Goal: Information Seeking & Learning: Check status

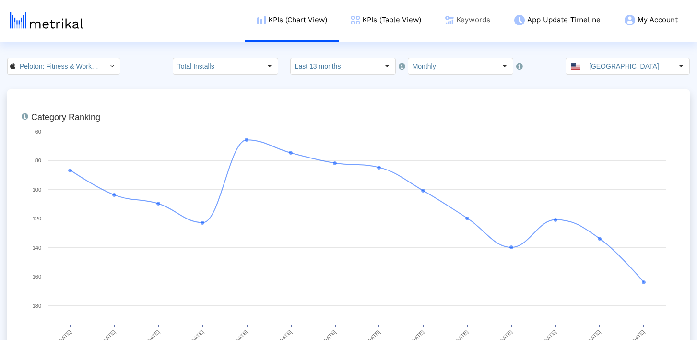
click at [442, 24] on link "Keywords" at bounding box center [467, 20] width 69 height 40
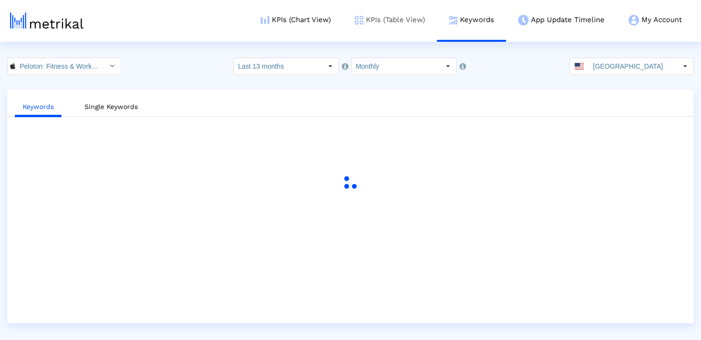
click at [404, 21] on link "KPIs (Table View)" at bounding box center [390, 20] width 94 height 40
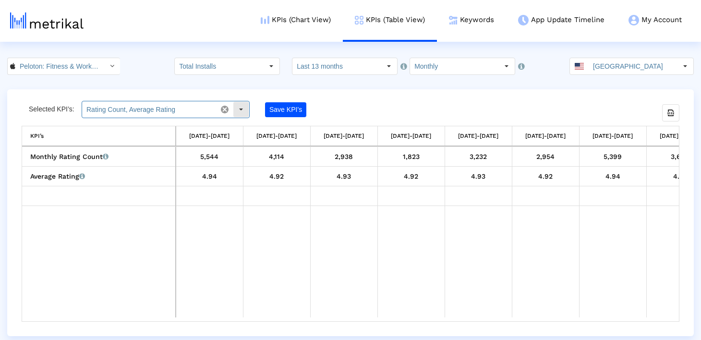
click at [243, 110] on div "Select" at bounding box center [240, 109] width 15 height 15
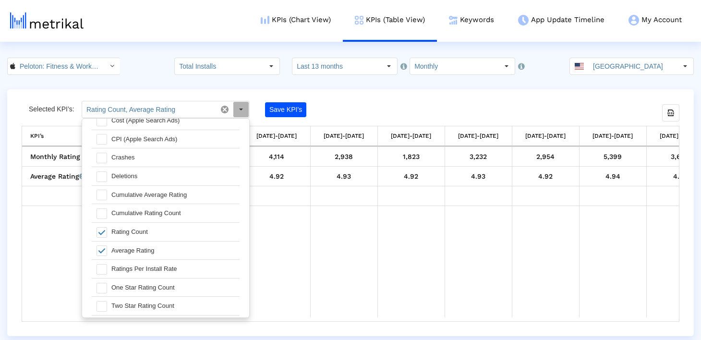
scroll to position [545, 0]
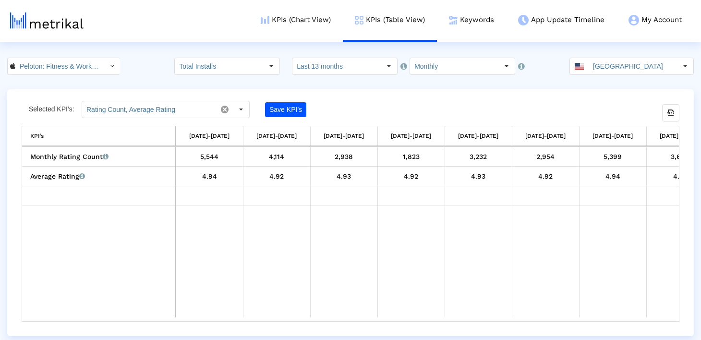
click at [388, 223] on td "Data grid" at bounding box center [410, 262] width 67 height 112
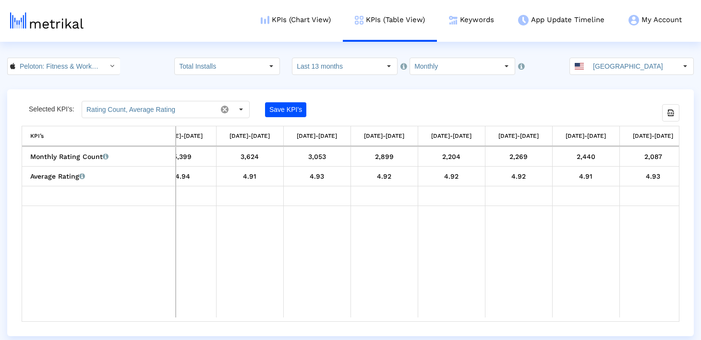
scroll to position [0, 438]
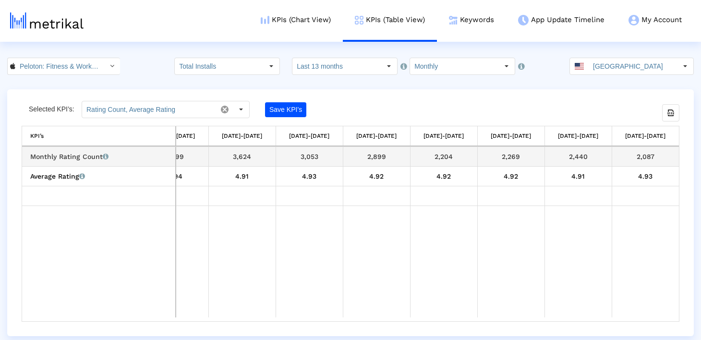
drag, startPoint x: 596, startPoint y: 153, endPoint x: 563, endPoint y: 153, distance: 32.2
click at [563, 153] on div "2,440" at bounding box center [578, 156] width 60 height 12
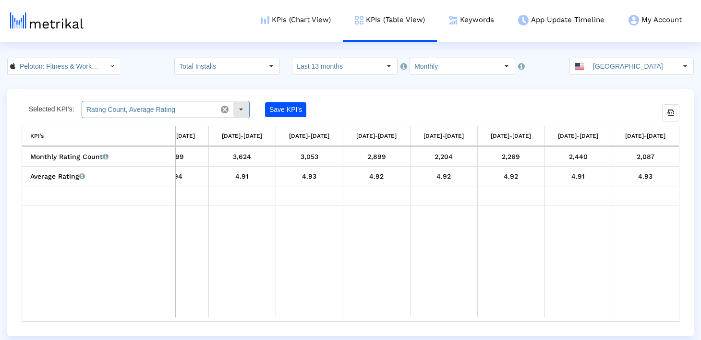
click at [244, 113] on div "Select" at bounding box center [240, 109] width 15 height 15
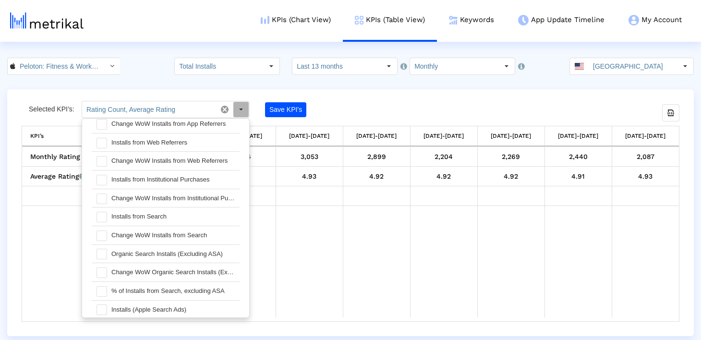
scroll to position [0, 0]
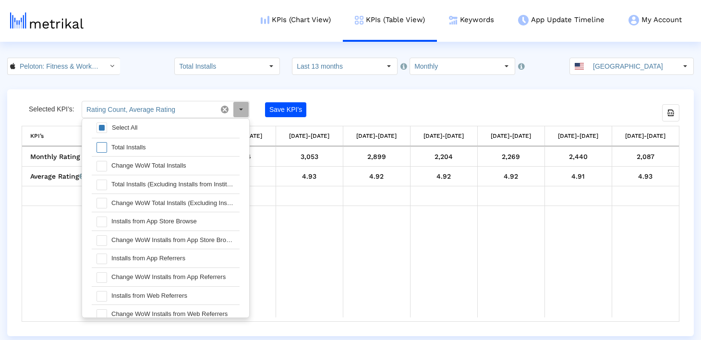
click at [143, 150] on div "Total Installs" at bounding box center [173, 147] width 133 height 18
type input "Total Installs, Rating Count, Average Rating"
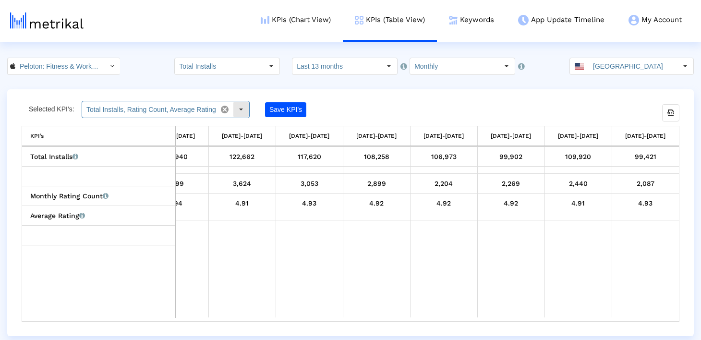
click at [244, 113] on div "Select" at bounding box center [240, 109] width 15 height 15
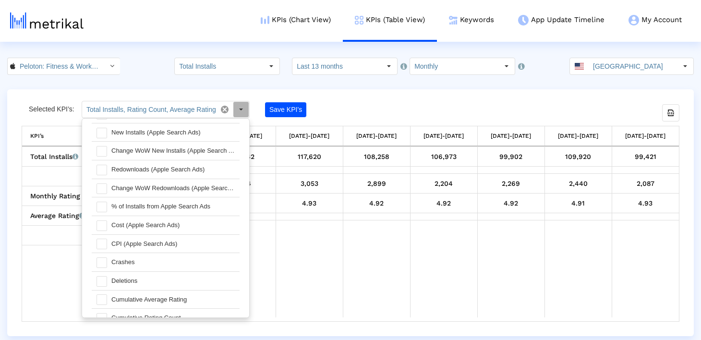
click at [365, 92] on div "Selected KPI’s: Total Installs, Rating Count, Average Rating Save KPI’s Export …" at bounding box center [350, 212] width 686 height 247
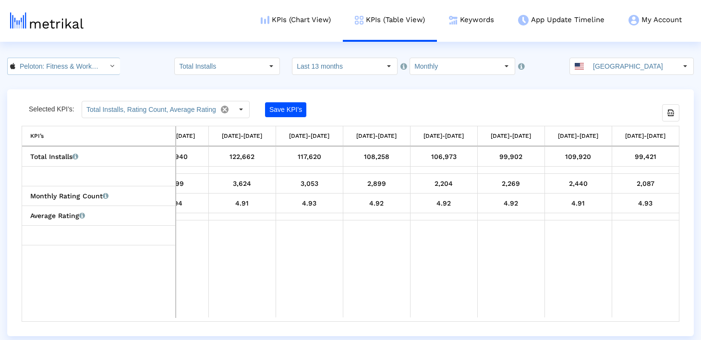
click at [73, 61] on input "Peloton: Fitness & Workouts < 792750948 >" at bounding box center [58, 66] width 86 height 16
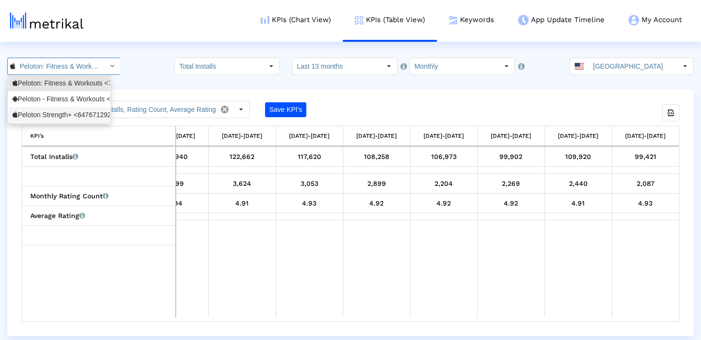
click at [76, 111] on div "Peloton Strength+ <6476712925>" at bounding box center [58, 114] width 93 height 9
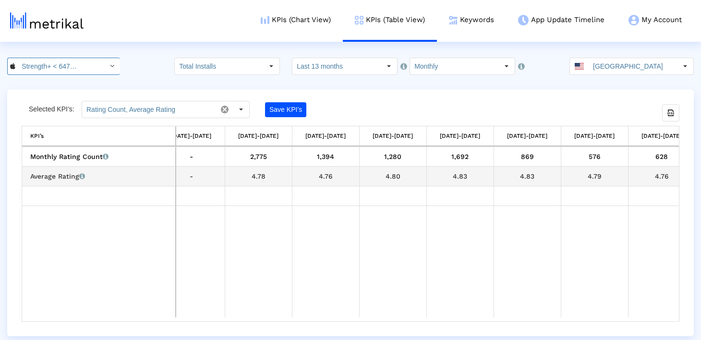
scroll to position [0, 303]
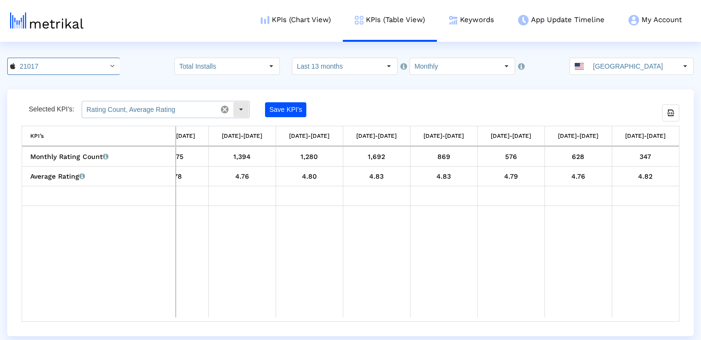
click at [239, 112] on div "Select" at bounding box center [240, 109] width 15 height 15
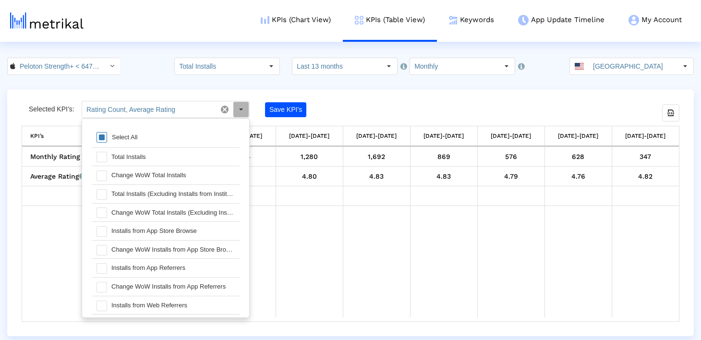
scroll to position [10, 0]
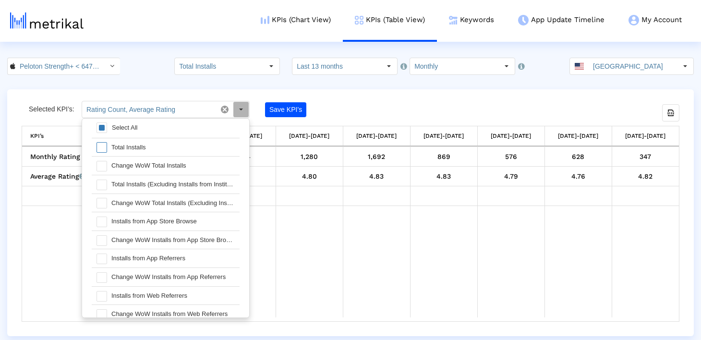
click at [191, 142] on div "Total Installs" at bounding box center [173, 147] width 133 height 18
type input "Total Installs, Rating Count, Average Rating"
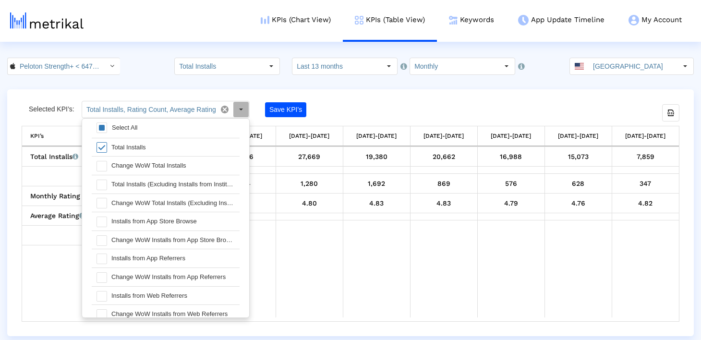
click at [414, 105] on div "Selected KPI’s: Total Installs, Rating Count, Average Rating Save KPI’s" at bounding box center [268, 109] width 493 height 17
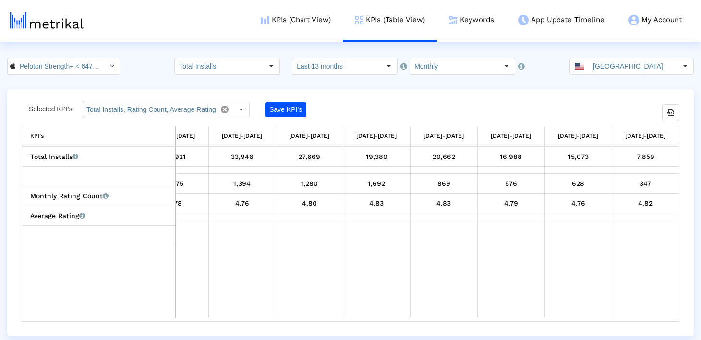
click at [59, 51] on html "KPIs (Chart View) KPIs (Table View) Keywords App Update Timeline My Account Key…" at bounding box center [350, 168] width 701 height 336
click at [59, 59] on input "Peloton Strength+ < 6476712925 >" at bounding box center [58, 66] width 86 height 16
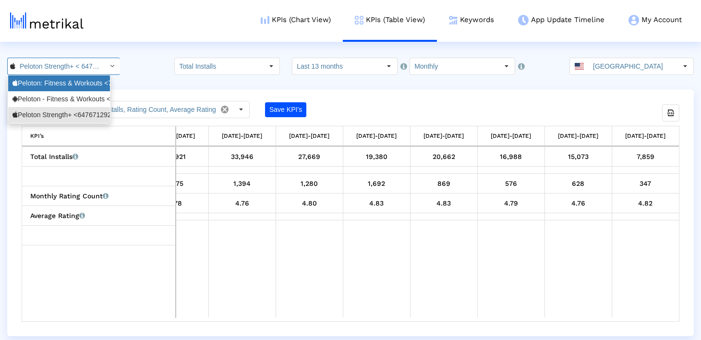
click at [61, 84] on div "Peloton: Fitness & Workouts <792750948>" at bounding box center [58, 83] width 93 height 9
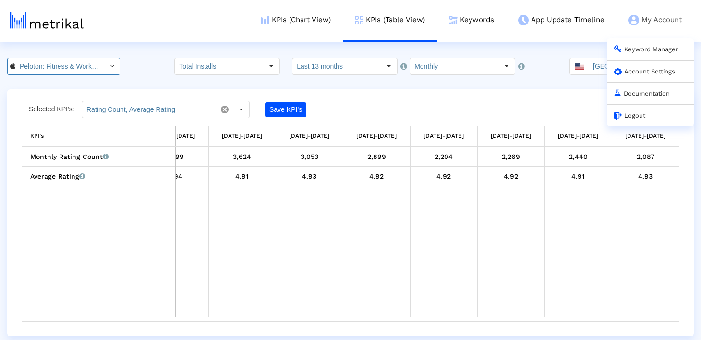
scroll to position [0, 60]
click at [628, 56] on div "Keyword Manager" at bounding box center [650, 49] width 87 height 22
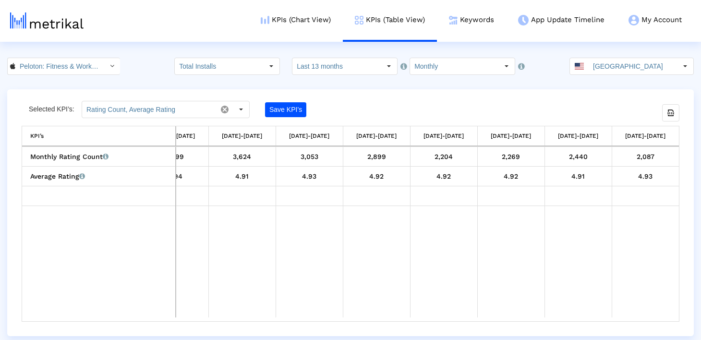
click at [599, 62] on input "[GEOGRAPHIC_DATA]" at bounding box center [632, 66] width 88 height 16
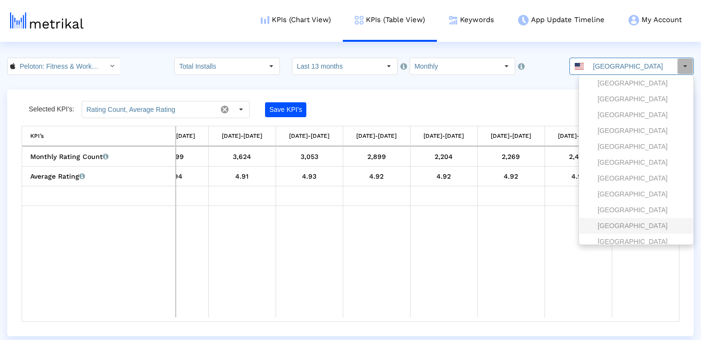
scroll to position [6, 0]
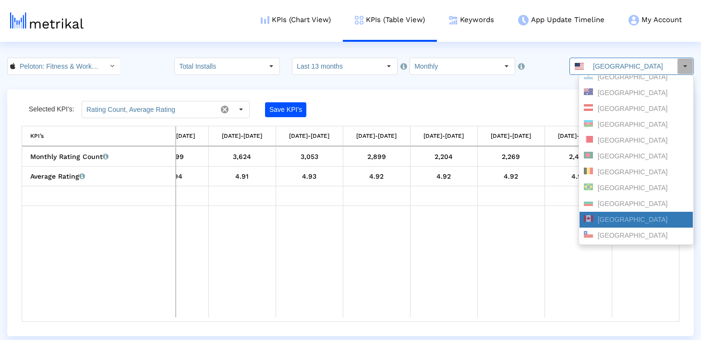
click at [622, 222] on div "[GEOGRAPHIC_DATA]" at bounding box center [636, 219] width 105 height 9
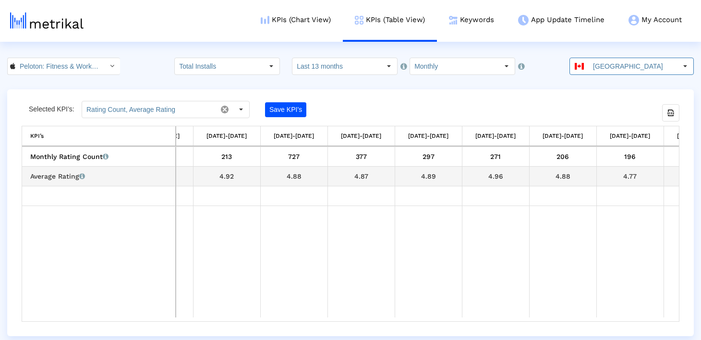
scroll to position [0, 438]
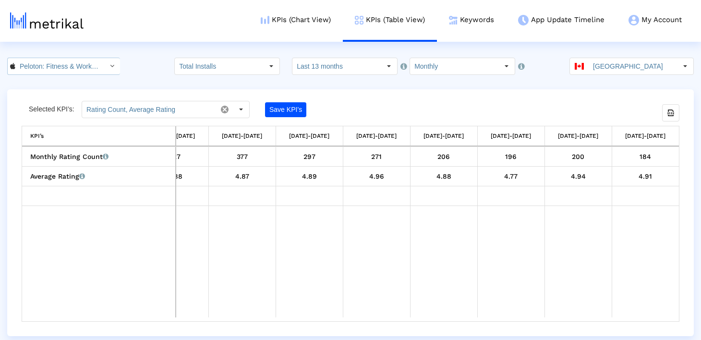
click at [79, 62] on input "Peloton: Fitness & Workouts < 792750948 >" at bounding box center [58, 66] width 86 height 16
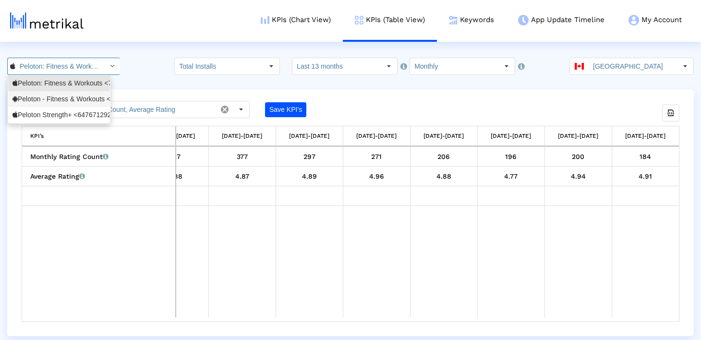
click at [75, 100] on div "Peloton - Fitness & Workouts <com.onepeloton.callisto>" at bounding box center [58, 99] width 93 height 9
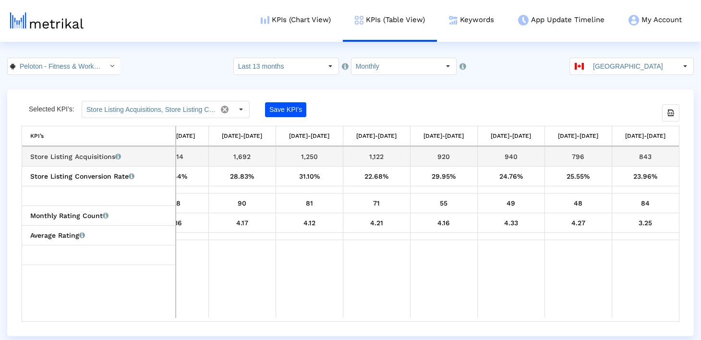
click at [119, 155] on icon "The number of users who visited your store listing and installed your app, who …" at bounding box center [118, 156] width 6 height 7
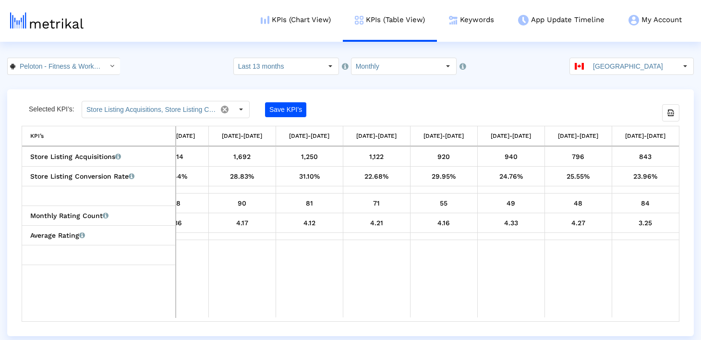
click at [613, 55] on html "KPIs (Chart View) KPIs (Table View) Keywords App Update Timeline My Account Key…" at bounding box center [350, 168] width 701 height 336
click at [613, 65] on input "[GEOGRAPHIC_DATA]" at bounding box center [632, 66] width 88 height 16
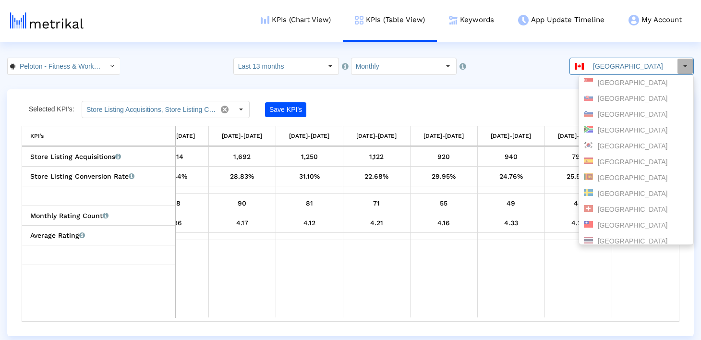
scroll to position [1114, 0]
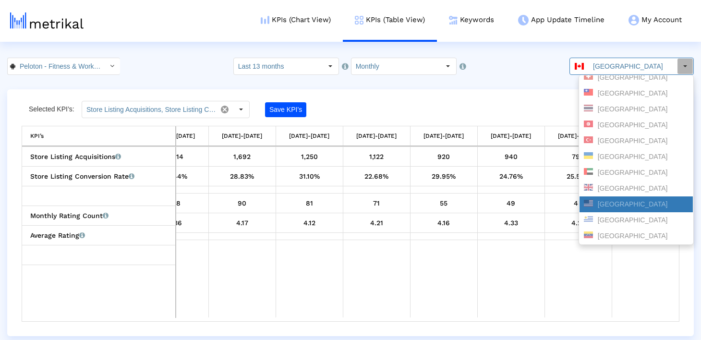
click at [627, 201] on div "[GEOGRAPHIC_DATA]" at bounding box center [636, 204] width 105 height 9
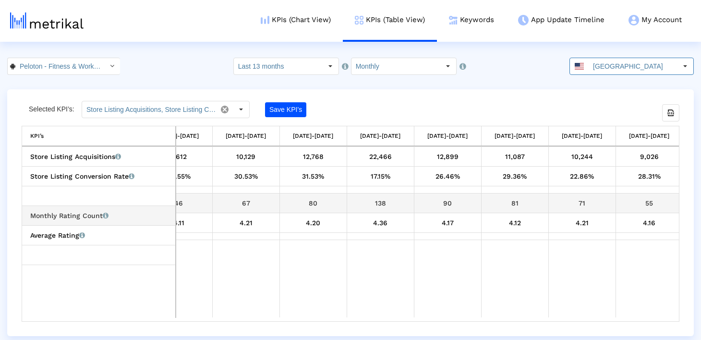
scroll to position [0, 294]
